Goal: Transaction & Acquisition: Purchase product/service

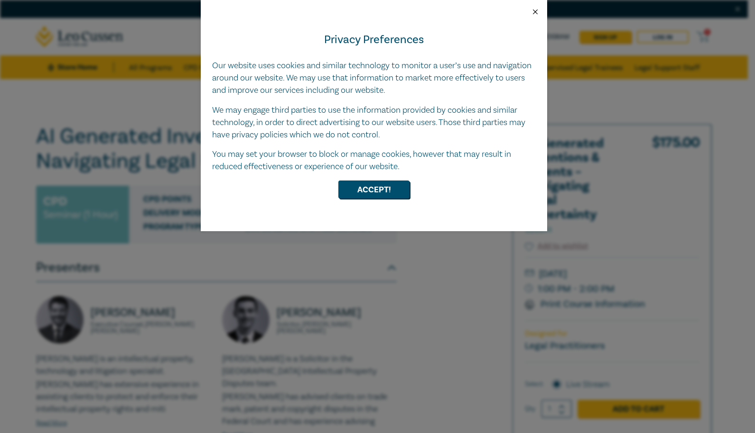
click at [533, 11] on button "Close" at bounding box center [535, 12] width 9 height 9
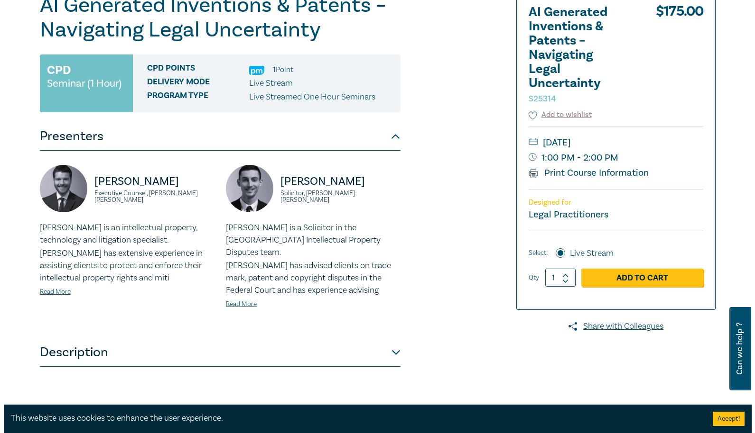
scroll to position [140, 0]
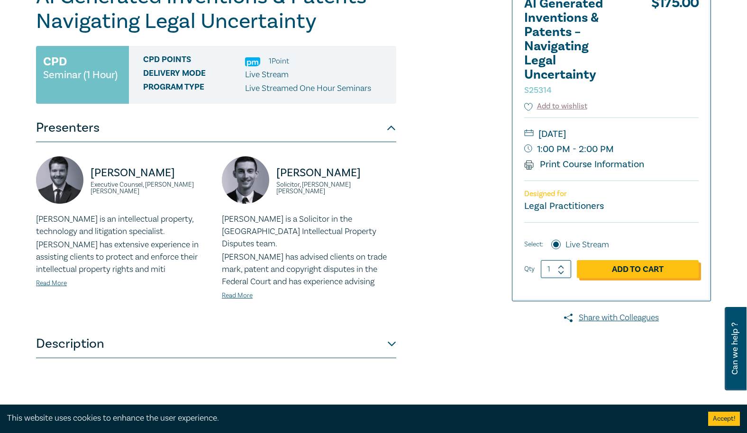
click at [645, 269] on link "Add to Cart" at bounding box center [638, 269] width 122 height 18
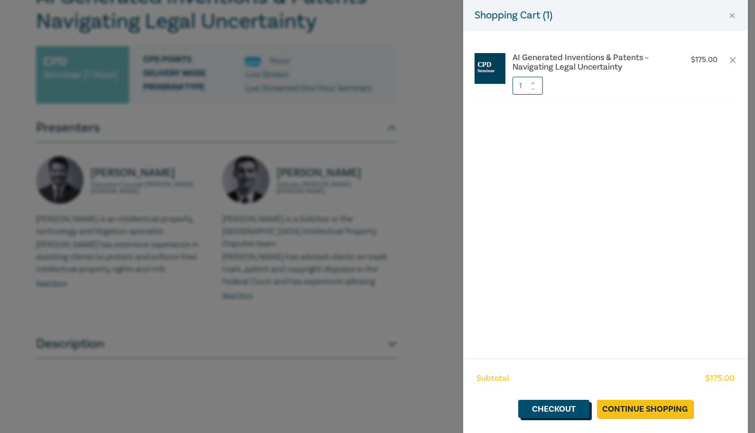
click at [537, 405] on link "Checkout" at bounding box center [553, 409] width 71 height 18
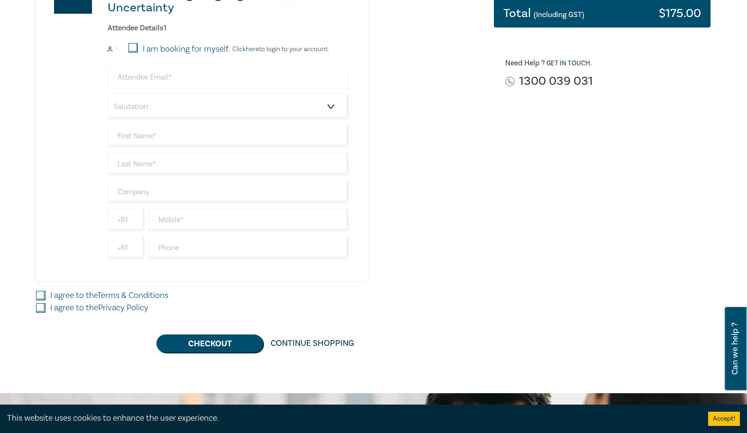
scroll to position [254, 0]
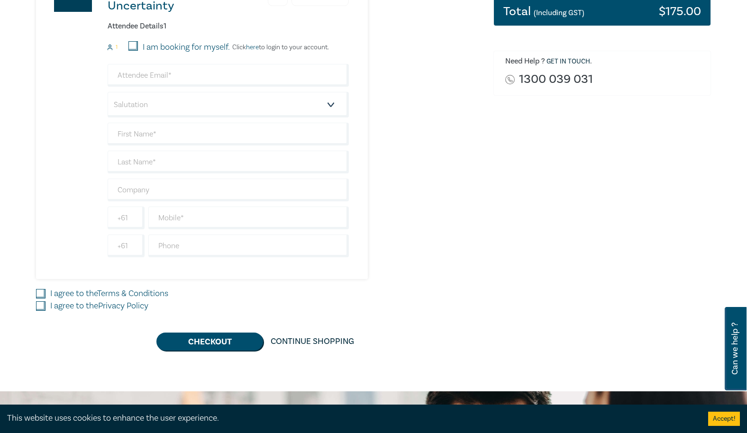
click at [129, 44] on input "I am booking for myself." at bounding box center [133, 45] width 9 height 9
checkbox input "true"
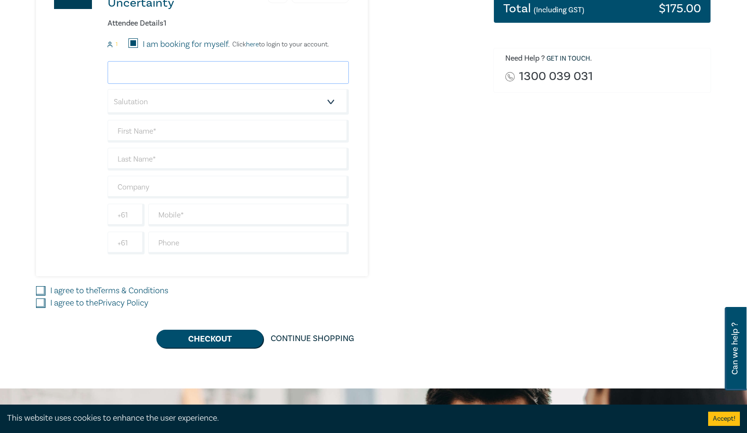
click at [138, 71] on input "email" at bounding box center [228, 72] width 241 height 23
type input "aneo337@gmail.com"
click at [163, 106] on select "Salutation Mr. Mrs. Ms. Miss Dr. Prof. Other" at bounding box center [228, 102] width 241 height 26
select select "Mr."
click at [108, 89] on select "Salutation Mr. Mrs. Ms. Miss Dr. Prof. Other" at bounding box center [228, 102] width 241 height 26
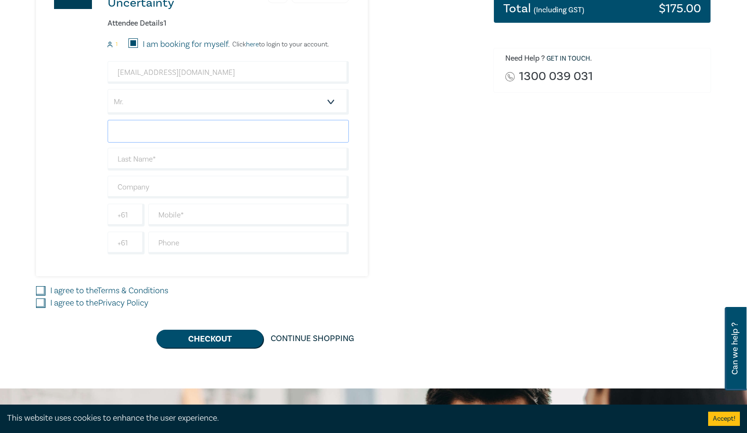
click at [150, 129] on input "text" at bounding box center [228, 131] width 241 height 23
type input "Andrew"
click at [147, 160] on input "text" at bounding box center [228, 159] width 241 height 23
type input "Neophitou"
click at [154, 190] on input "text" at bounding box center [228, 187] width 241 height 23
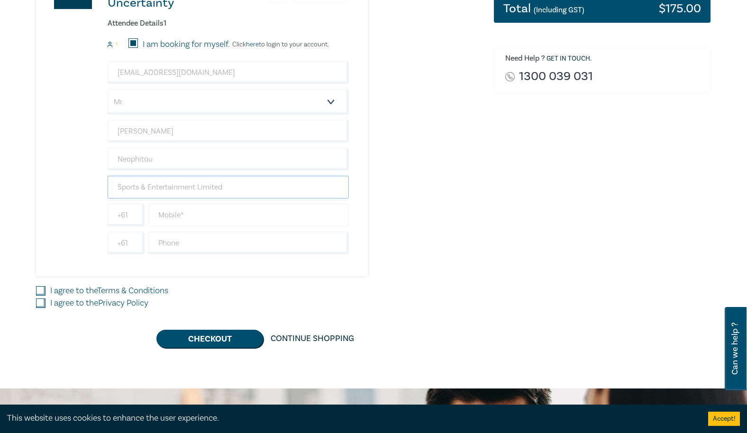
type input "Sports & Entertainment Limited"
click at [173, 209] on input "text" at bounding box center [248, 215] width 201 height 23
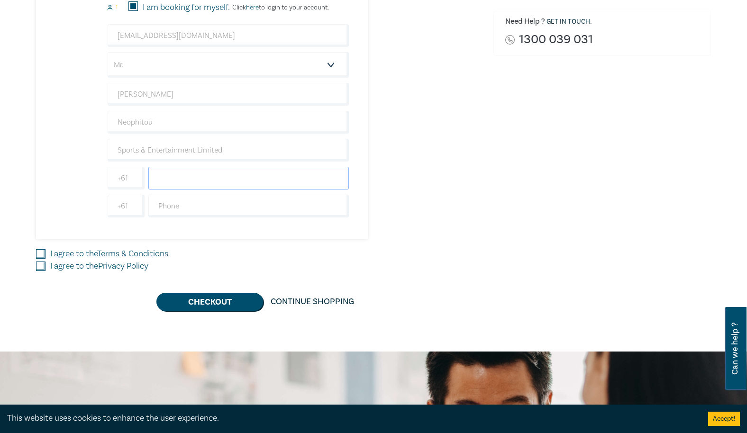
scroll to position [308, 0]
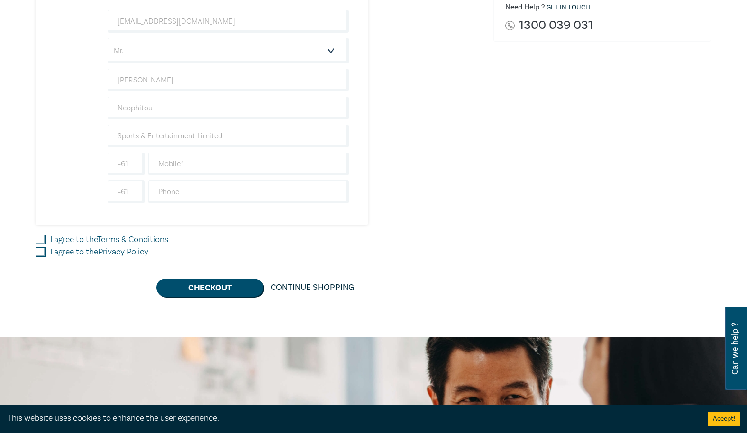
click at [42, 239] on input "I agree to the Terms & Conditions" at bounding box center [40, 239] width 9 height 9
checkbox input "true"
click at [195, 166] on input "text" at bounding box center [248, 164] width 201 height 23
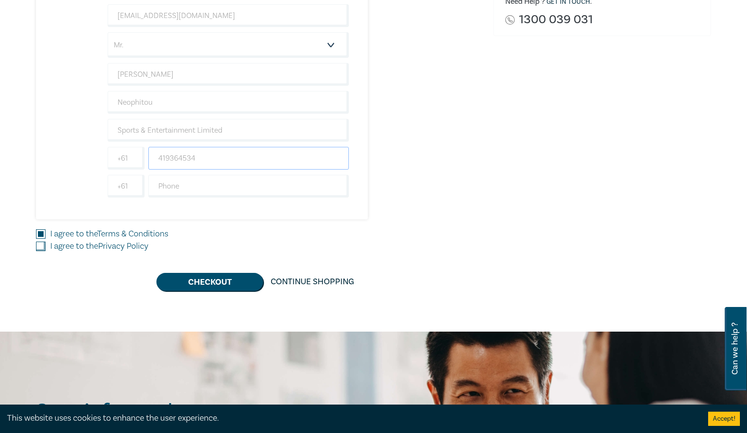
click at [159, 160] on input "419364534" at bounding box center [248, 158] width 201 height 23
type input "0419364534"
click at [215, 282] on button "Checkout" at bounding box center [210, 282] width 107 height 18
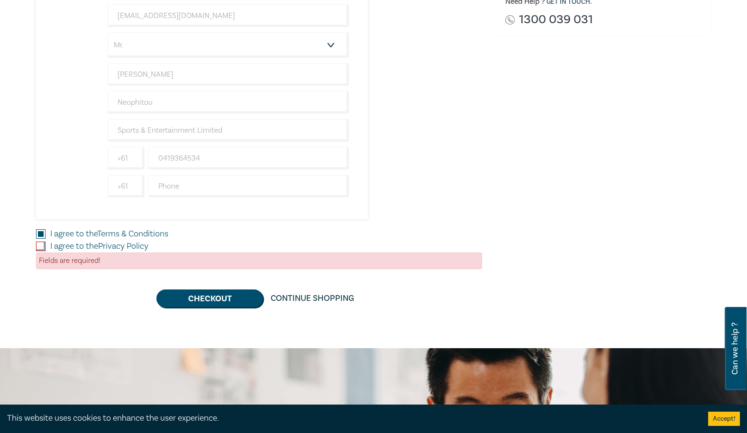
click at [43, 247] on input "I agree to the Privacy Policy" at bounding box center [40, 246] width 9 height 9
checkbox input "true"
click at [227, 301] on button "Checkout" at bounding box center [210, 299] width 107 height 18
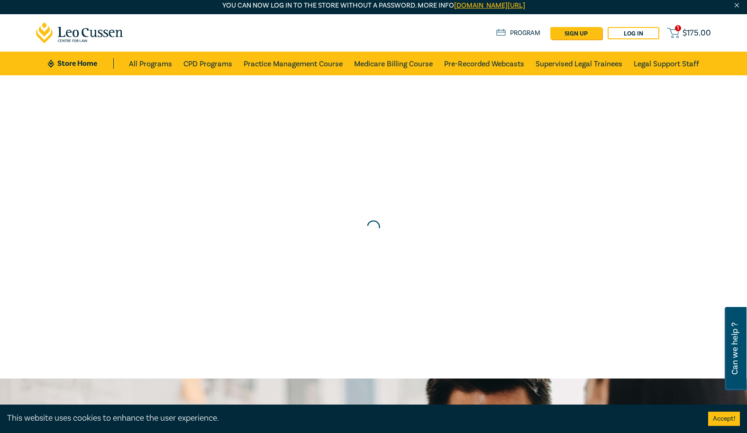
scroll to position [0, 0]
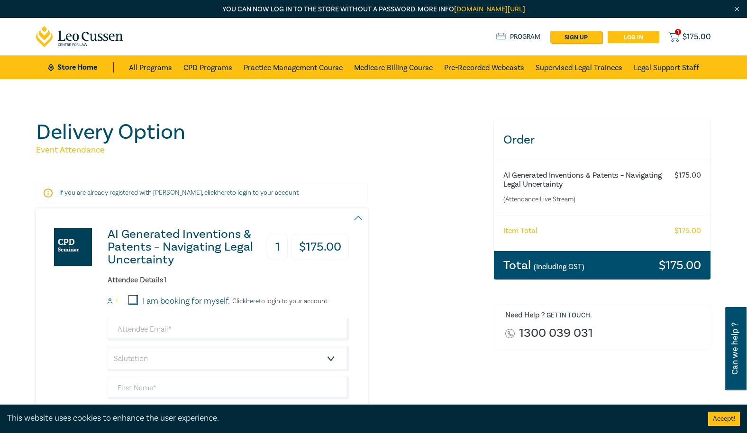
click at [631, 34] on link "Log in" at bounding box center [634, 37] width 52 height 12
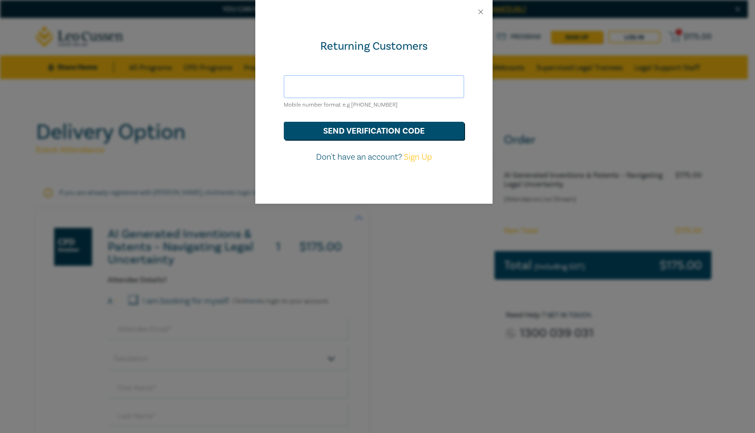
click at [400, 87] on input "text" at bounding box center [374, 86] width 180 height 23
click at [411, 130] on button "send verification code" at bounding box center [374, 131] width 180 height 18
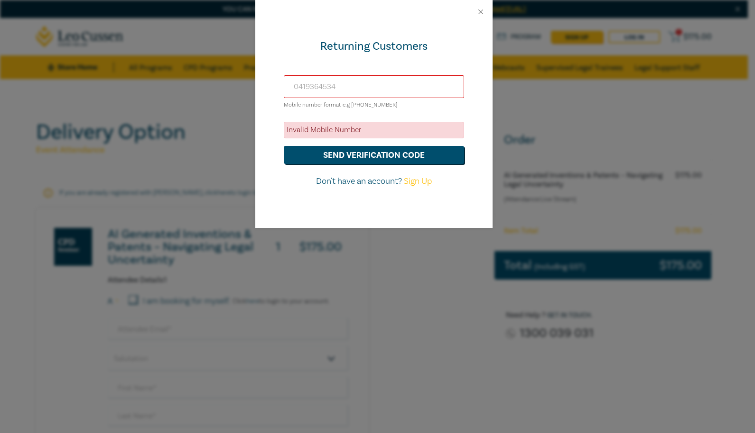
click at [385, 85] on input "0419364534" at bounding box center [374, 86] width 180 height 23
type input "0"
type input "[PHONE_NUMBER]"
click at [373, 154] on button "send verification code" at bounding box center [374, 155] width 180 height 18
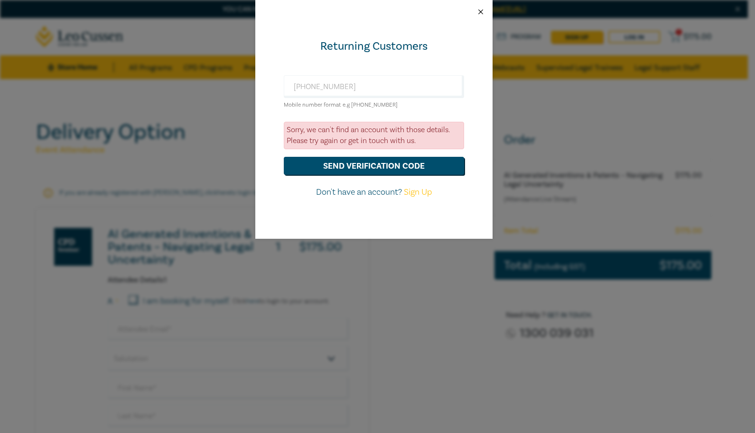
click at [482, 12] on button "Close" at bounding box center [480, 12] width 9 height 9
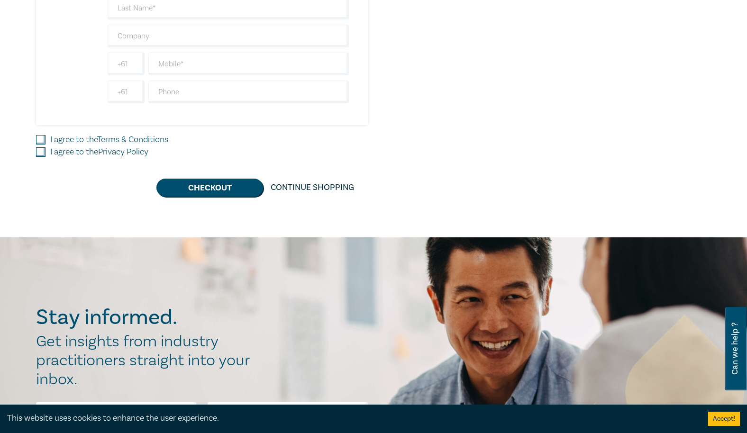
scroll to position [418, 0]
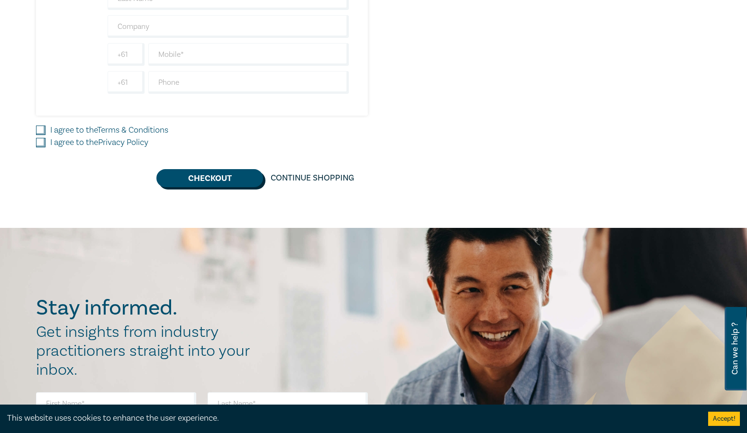
click at [221, 182] on button "Checkout" at bounding box center [210, 178] width 107 height 18
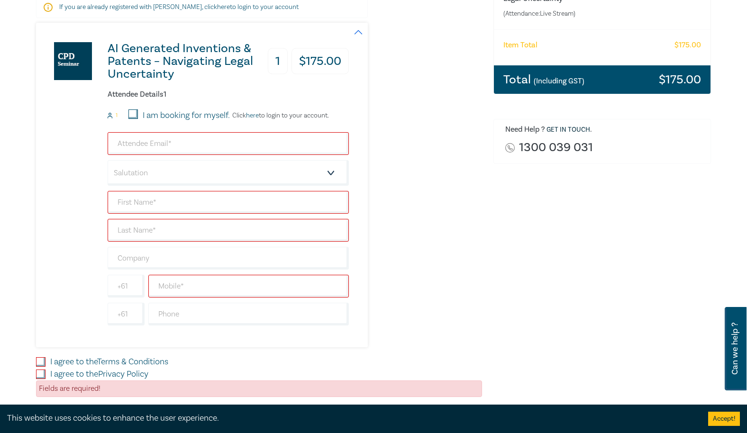
scroll to position [175, 0]
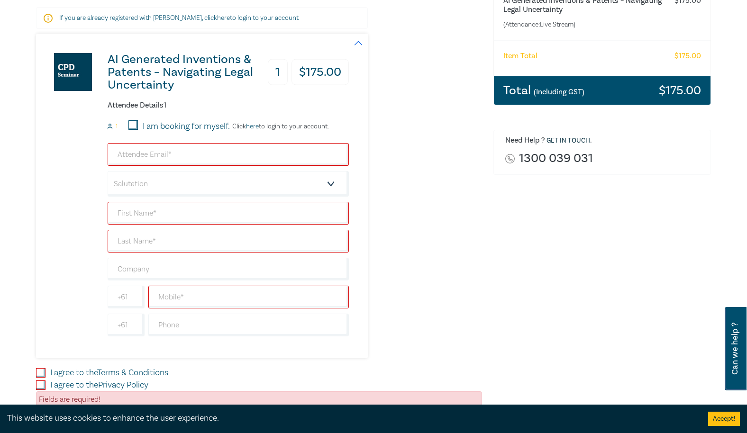
click at [134, 126] on input "I am booking for myself." at bounding box center [133, 124] width 9 height 9
checkbox input "true"
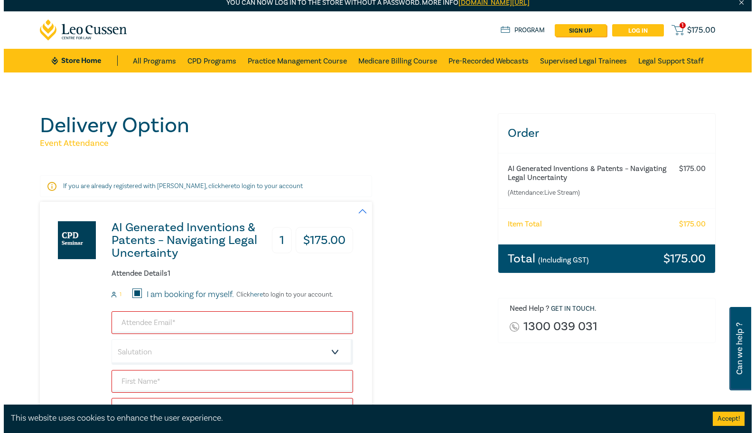
scroll to position [0, 0]
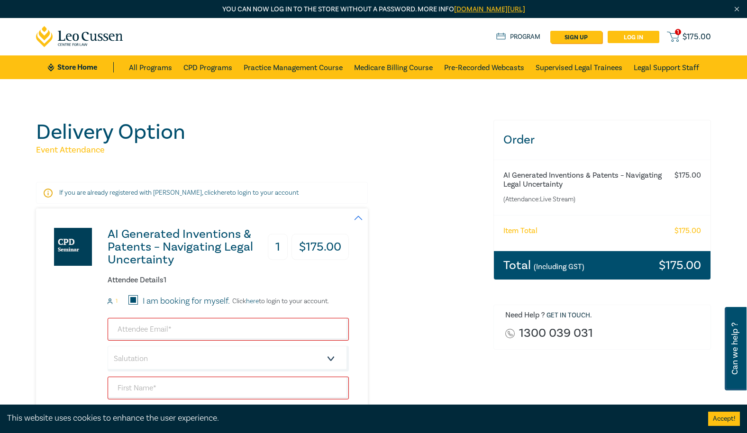
click at [630, 36] on link "Log in" at bounding box center [634, 37] width 52 height 12
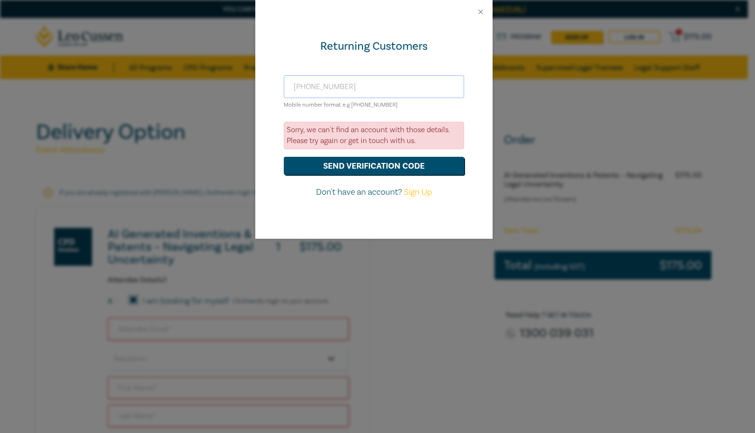
click at [309, 86] on input "[PHONE_NUMBER]" at bounding box center [374, 86] width 180 height 23
type input "[PHONE_NUMBER]"
click at [366, 168] on button "send verification code" at bounding box center [374, 166] width 180 height 18
click at [416, 193] on link "Sign Up" at bounding box center [418, 192] width 28 height 11
select select "AU"
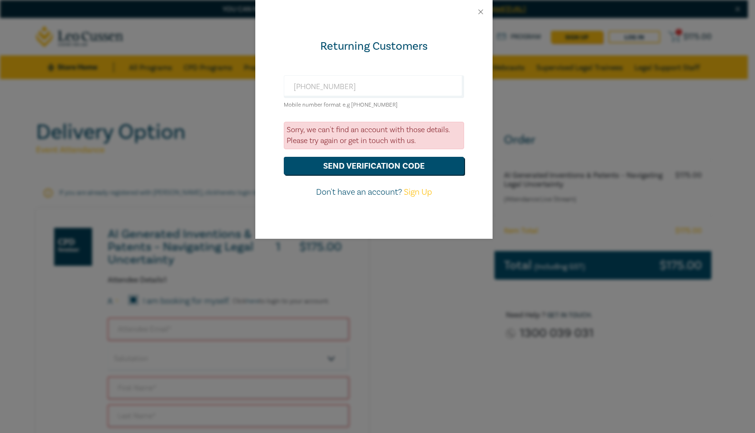
select select "AU"
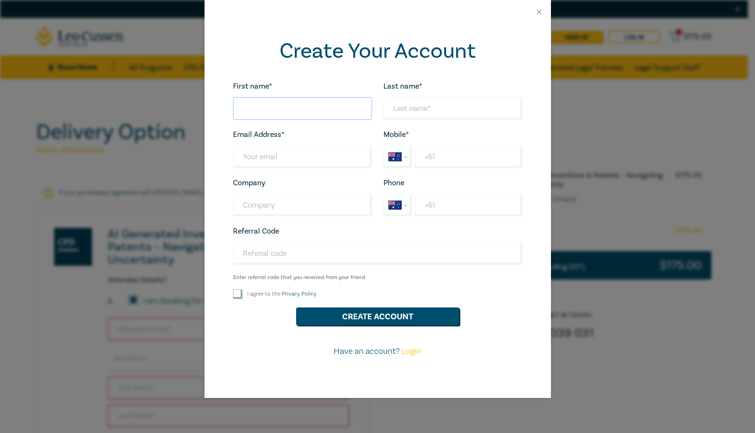
click at [285, 109] on input "First name*" at bounding box center [302, 108] width 139 height 23
type input "[PERSON_NAME]"
click at [409, 112] on input "Last name*" at bounding box center [452, 108] width 139 height 23
type input "Neophitou"
click at [316, 152] on input "Last name*" at bounding box center [302, 157] width 139 height 23
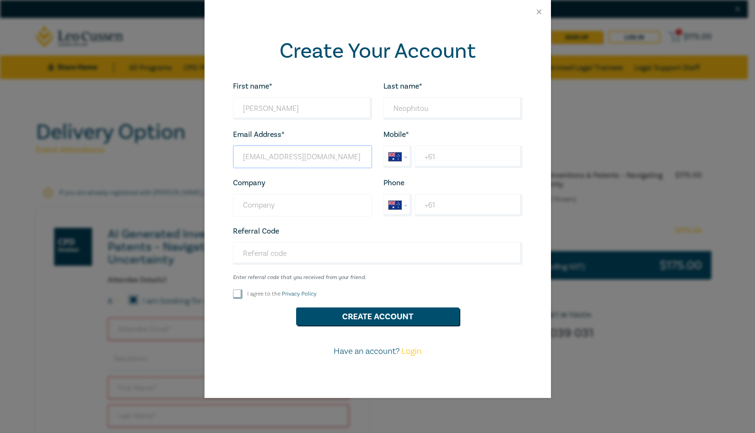
type input "an@sel.com.au"
click at [309, 206] on input "Company" at bounding box center [302, 205] width 139 height 23
type input "Sports & Entertainment Ltd"
click at [451, 158] on input "+61" at bounding box center [467, 157] width 107 height 23
type input "+61 0419 364 534"
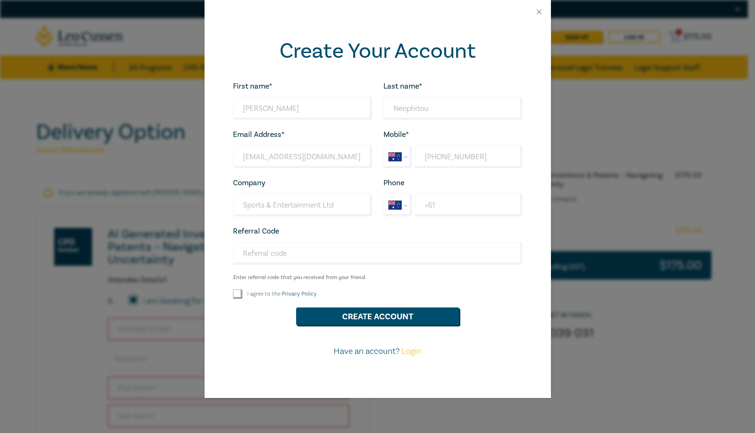
click at [239, 297] on input "I agree to the Privacy Policy" at bounding box center [237, 294] width 9 height 9
checkbox input "true"
click at [392, 316] on button "Create Account" at bounding box center [377, 317] width 163 height 18
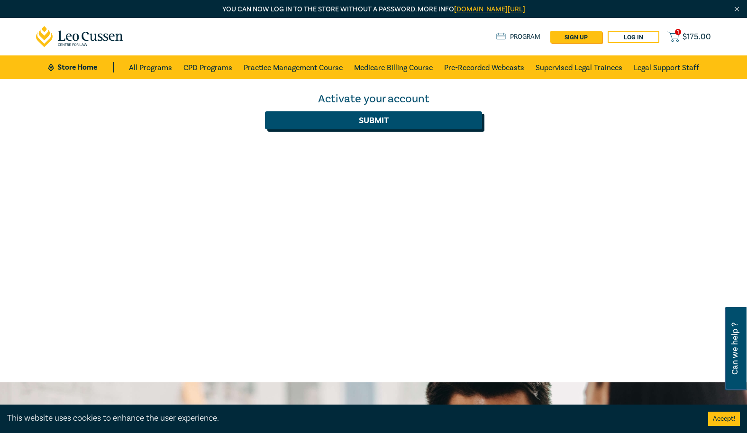
click at [373, 124] on button "Submit" at bounding box center [374, 120] width 218 height 18
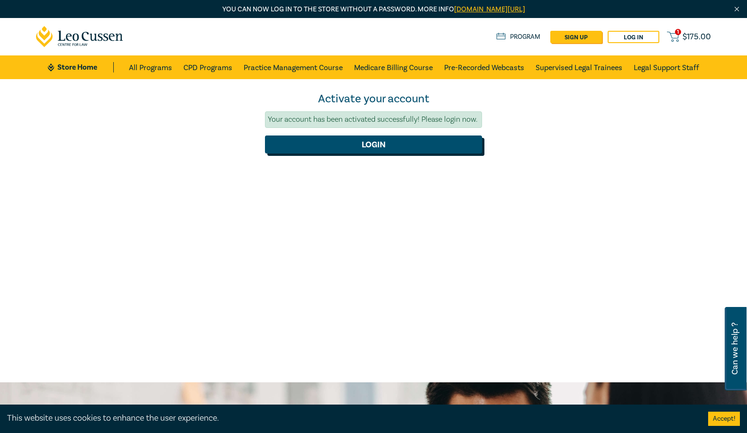
click at [373, 142] on button "Login" at bounding box center [374, 145] width 218 height 18
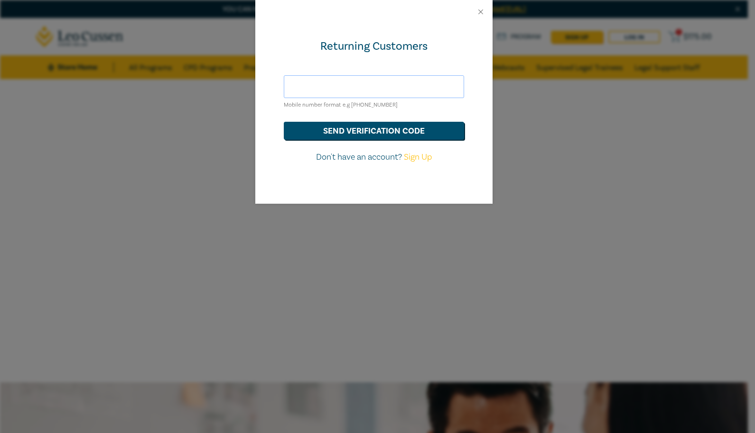
click at [362, 88] on input "text" at bounding box center [374, 86] width 180 height 23
click at [356, 131] on button "send verification code" at bounding box center [374, 131] width 180 height 18
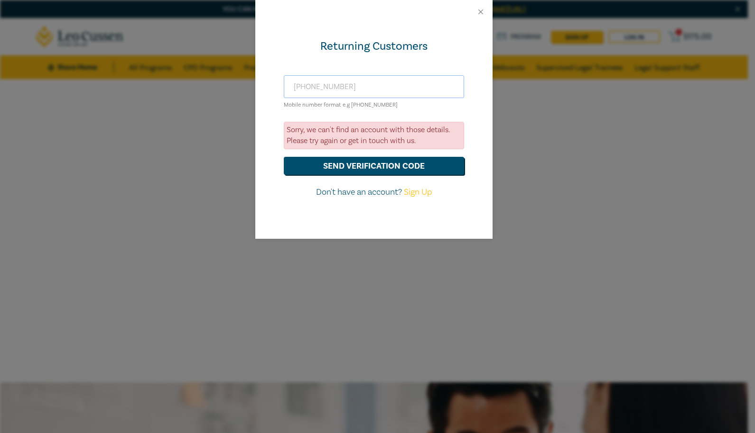
click at [305, 86] on input "[PHONE_NUMBER]" at bounding box center [374, 86] width 180 height 23
type input "[PHONE_NUMBER]"
click at [369, 168] on button "send verification code" at bounding box center [374, 166] width 180 height 18
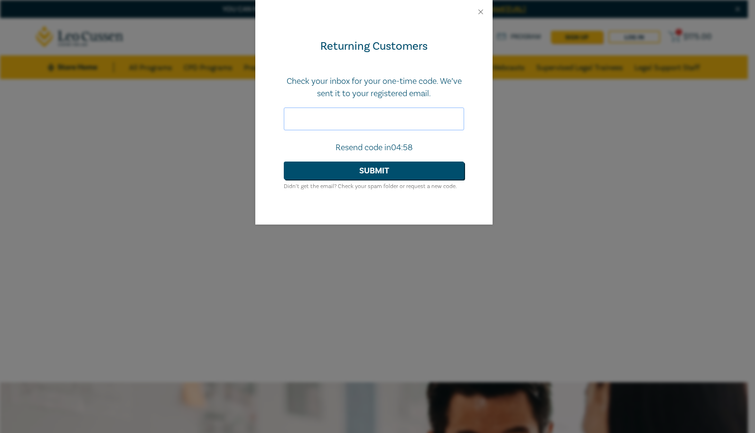
click at [362, 122] on input "text" at bounding box center [374, 119] width 180 height 23
type input "881412"
click at [383, 176] on button "Submit" at bounding box center [374, 171] width 180 height 18
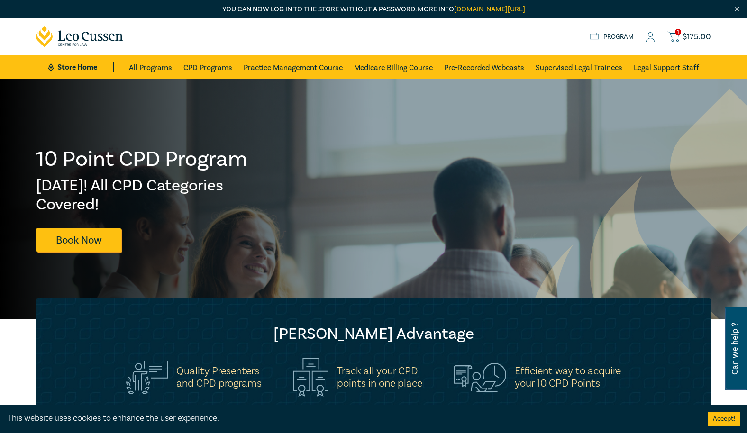
click at [688, 35] on span "$ 175.00" at bounding box center [697, 37] width 28 height 10
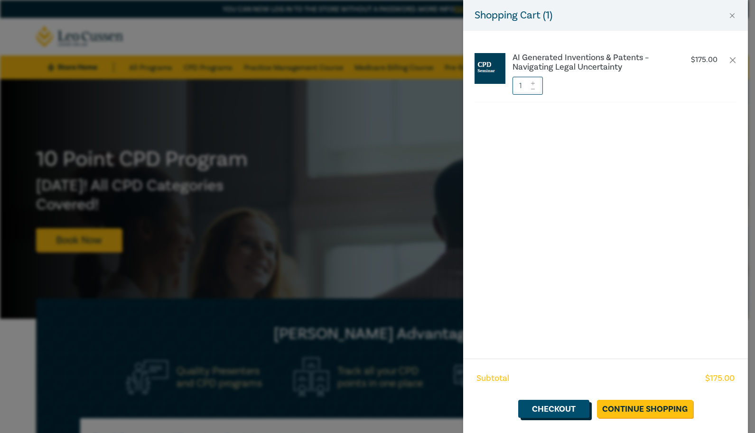
click at [577, 410] on link "Checkout" at bounding box center [553, 409] width 71 height 18
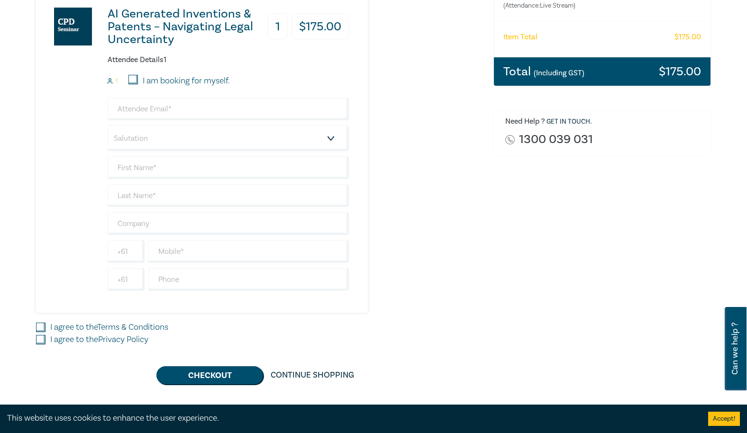
scroll to position [231, 0]
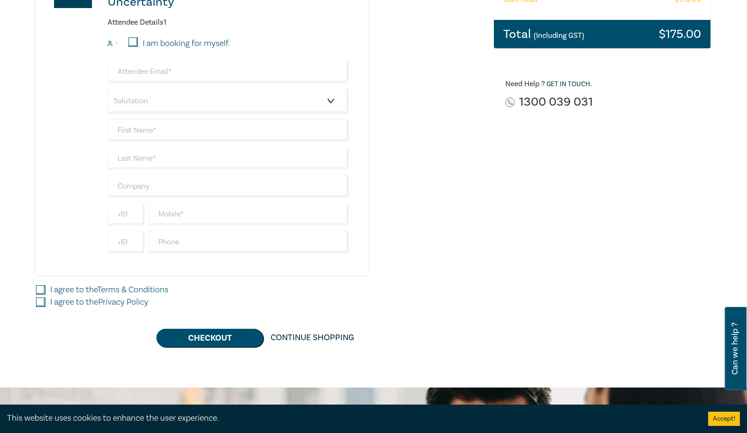
click at [133, 43] on input "I am booking for myself." at bounding box center [133, 41] width 9 height 9
checkbox input "true"
type input "an@sel.com.au"
type input "Andrew"
type input "Neophitou"
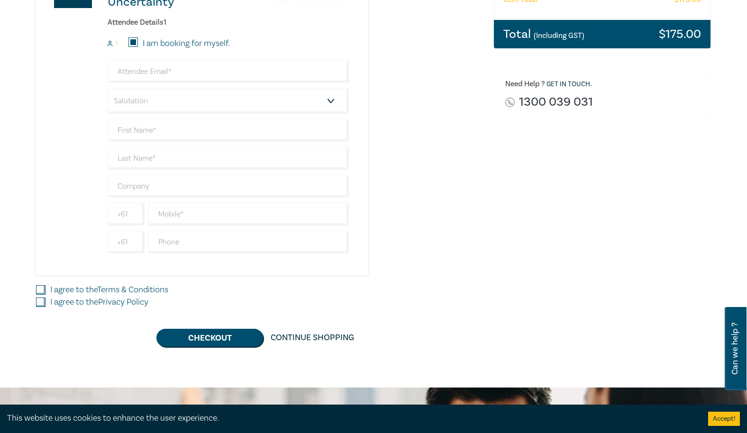
type input "0419364534"
click at [46, 292] on div "I agree to the Terms & Conditions" at bounding box center [259, 290] width 446 height 12
click at [43, 292] on input "I agree to the Terms & Conditions" at bounding box center [40, 289] width 9 height 9
checkbox input "true"
drag, startPoint x: 39, startPoint y: 303, endPoint x: 45, endPoint y: 308, distance: 7.1
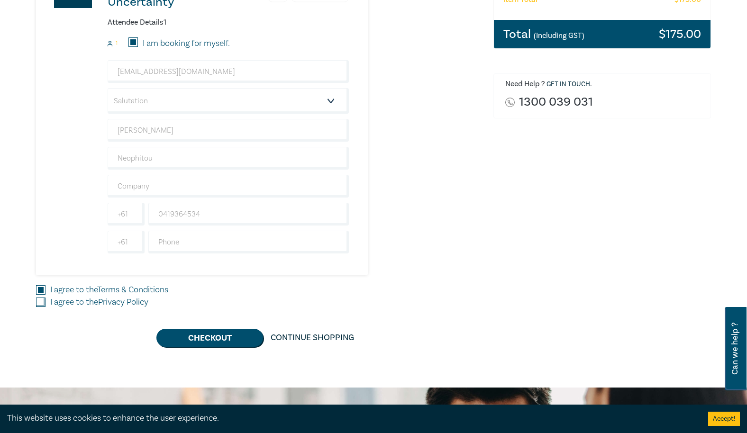
click at [40, 303] on input "I agree to the Privacy Policy" at bounding box center [40, 302] width 9 height 9
checkbox input "true"
click at [212, 337] on button "Checkout" at bounding box center [210, 338] width 107 height 18
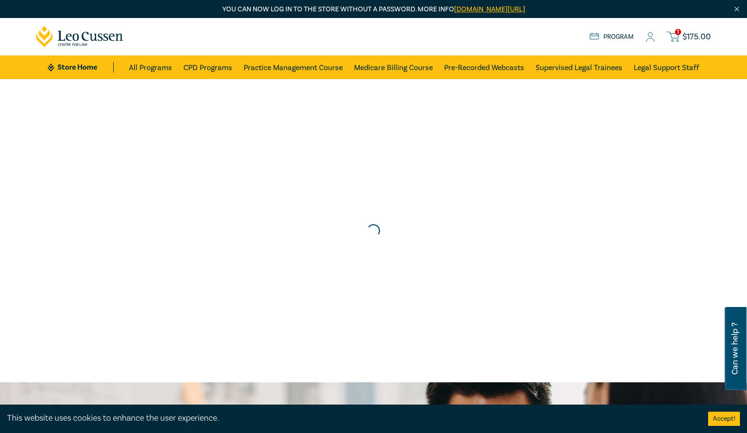
scroll to position [0, 0]
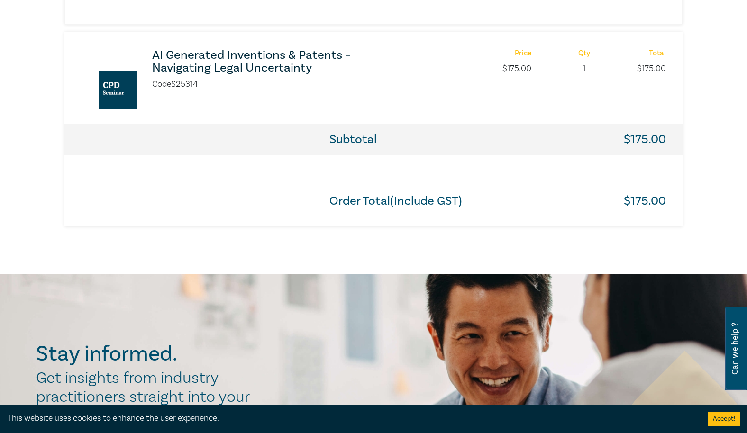
scroll to position [488, 0]
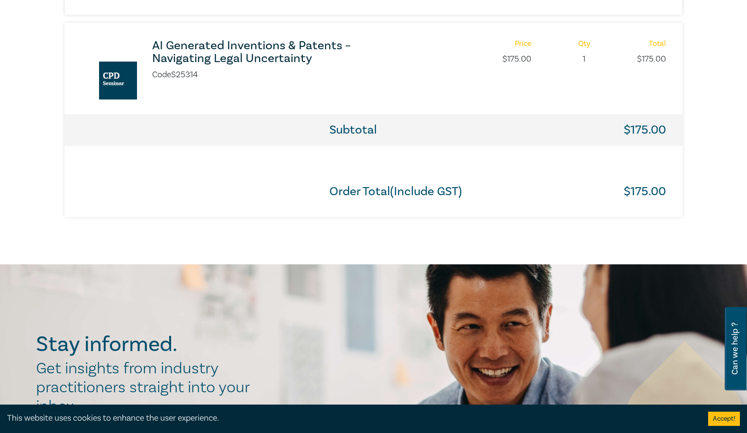
click at [272, 57] on h3 "AI Generated Inventions & Patents – Navigating Legal Uncertainty" at bounding box center [277, 52] width 251 height 26
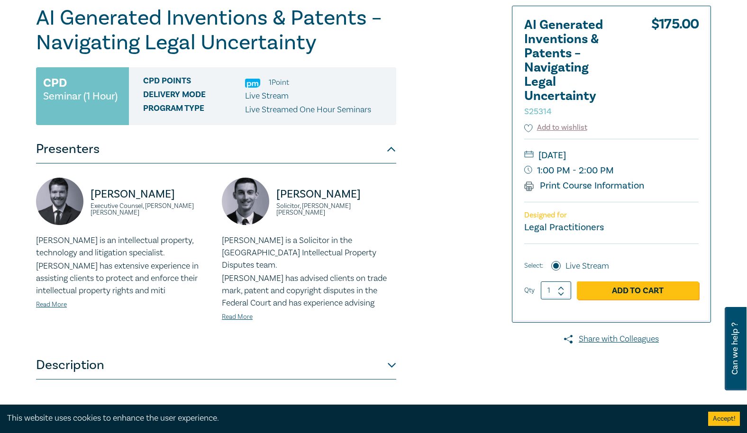
scroll to position [122, 0]
